Goal: Task Accomplishment & Management: Use online tool/utility

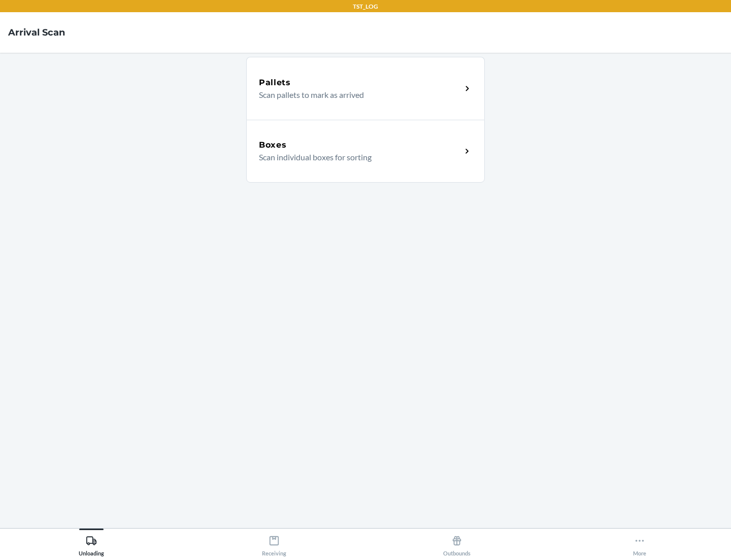
click at [360, 145] on div "Boxes" at bounding box center [360, 145] width 202 height 12
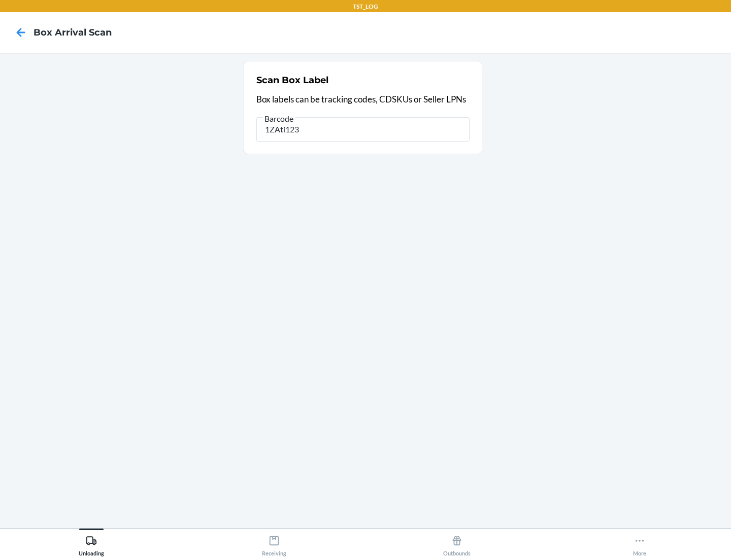
type input "1ZAti123"
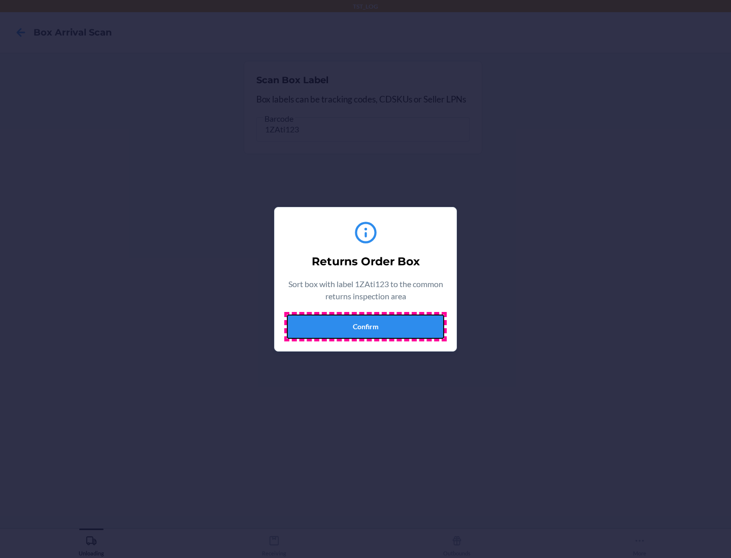
click at [365, 326] on button "Confirm" at bounding box center [365, 327] width 157 height 24
